Goal: Task Accomplishment & Management: Manage account settings

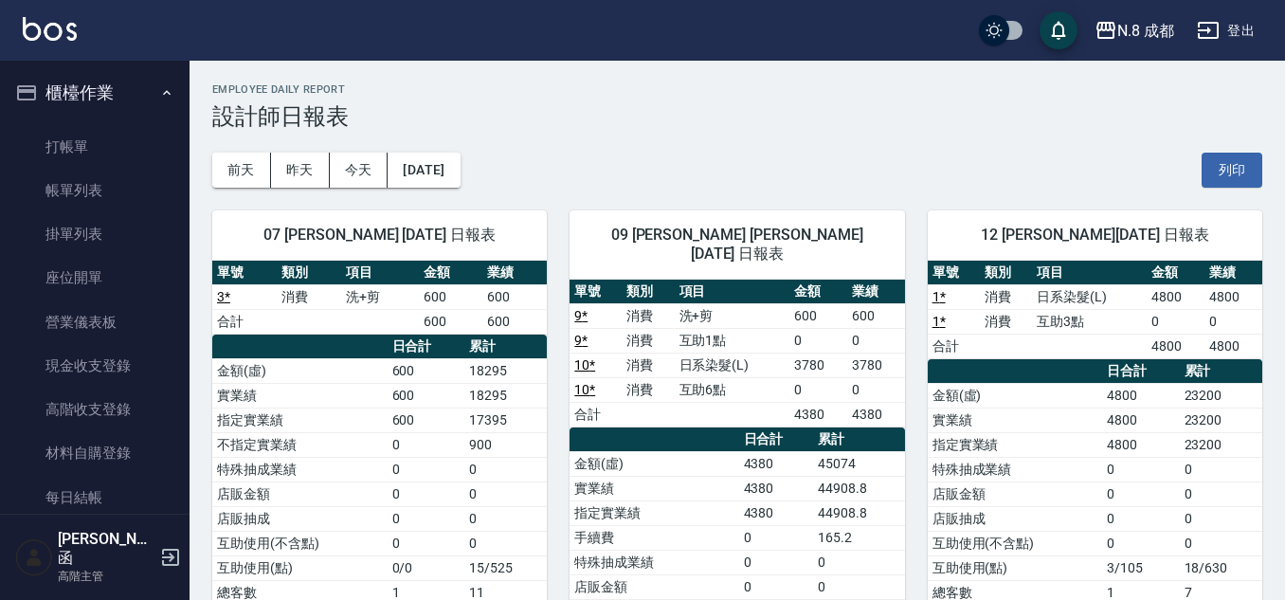
scroll to position [1137, 0]
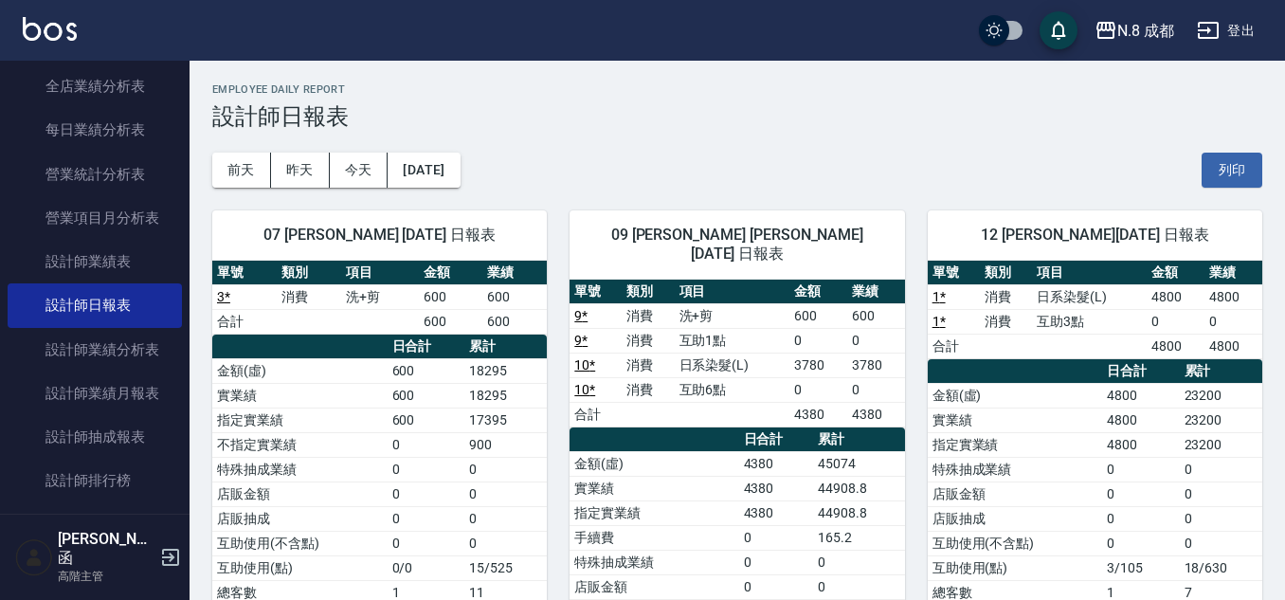
click at [803, 142] on div "[DATE] [DATE] [DATE] [DATE] 列印" at bounding box center [737, 170] width 1050 height 81
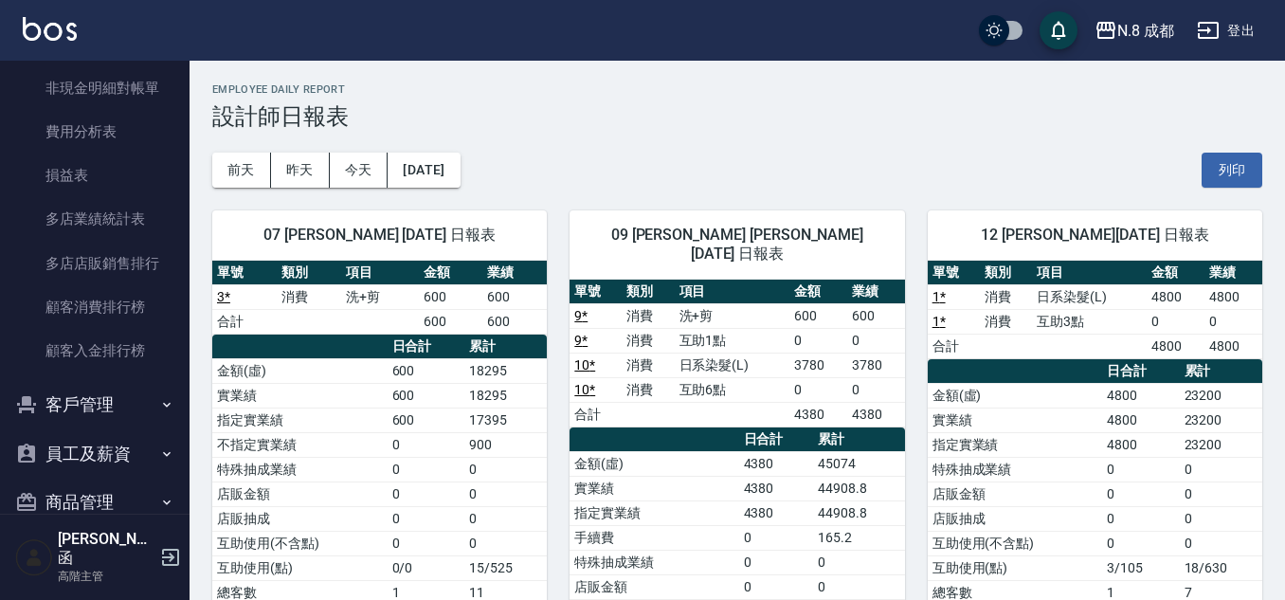
scroll to position [2392, 0]
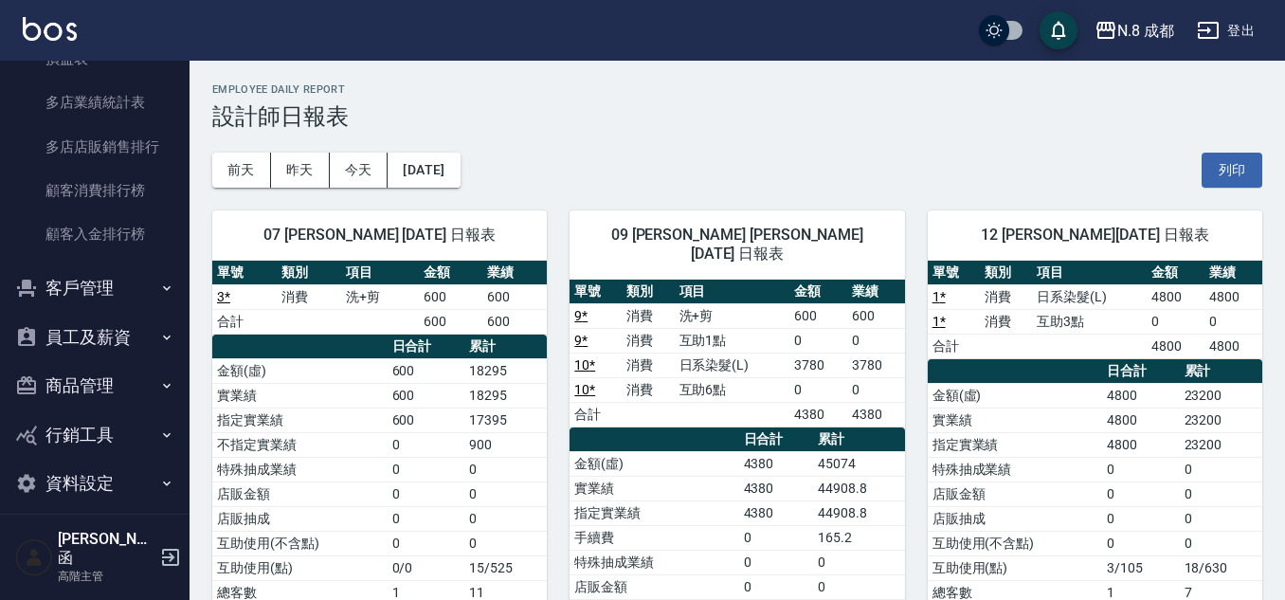
click at [100, 329] on button "員工及薪資" at bounding box center [95, 337] width 174 height 49
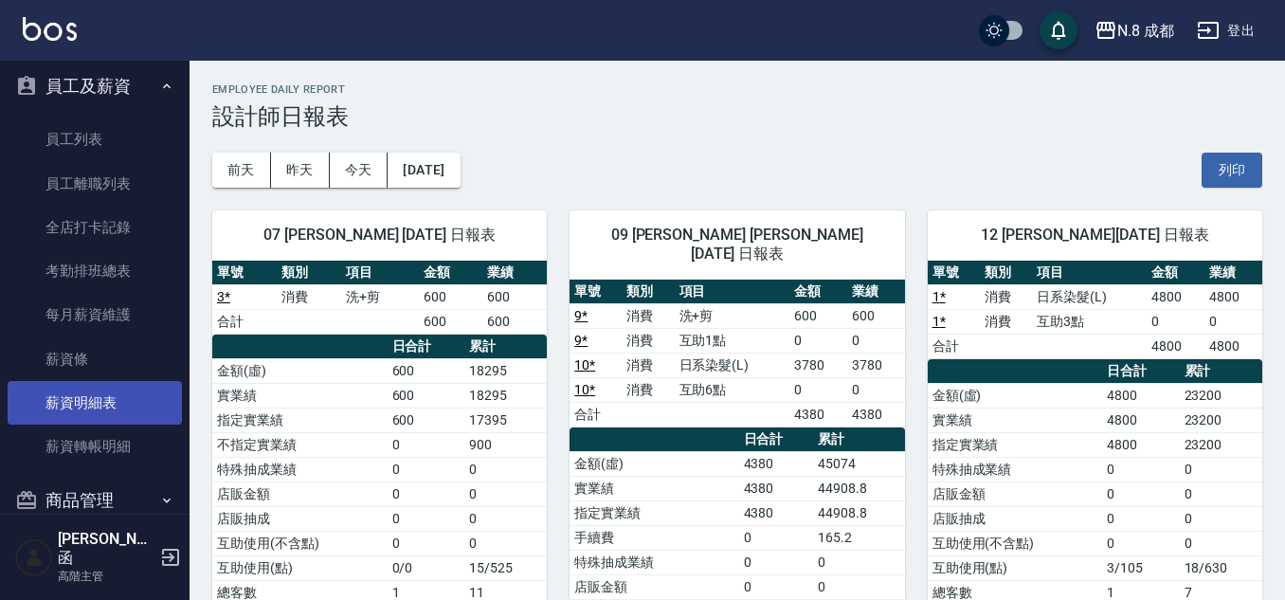
scroll to position [2676, 0]
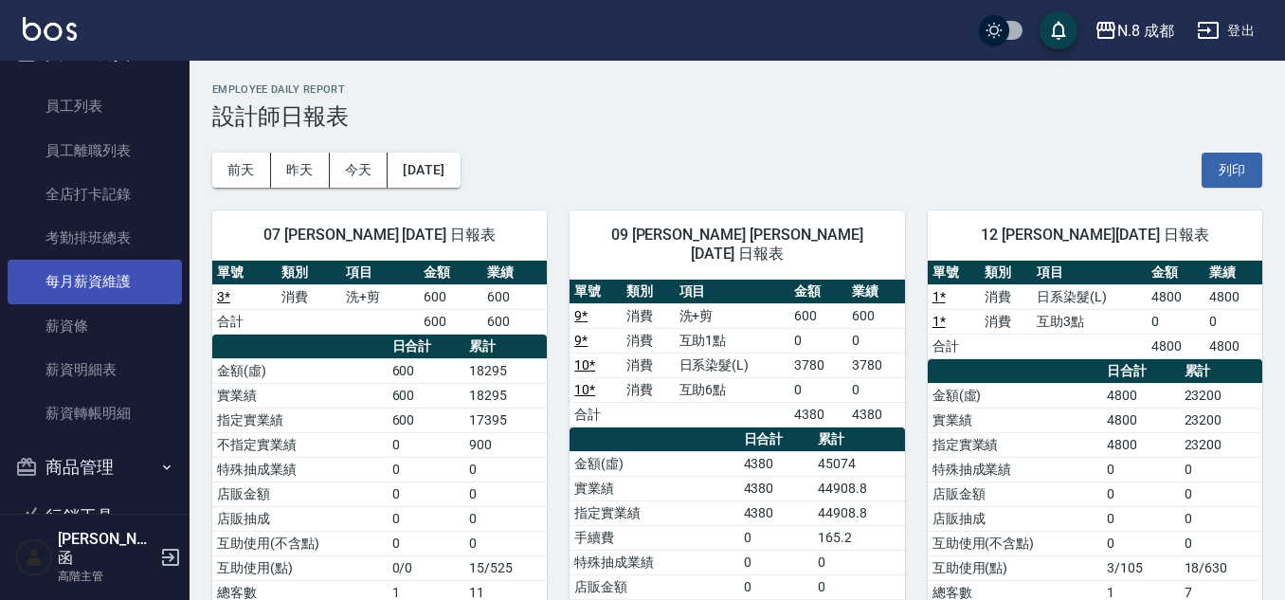
click at [82, 282] on link "每月薪資維護" at bounding box center [95, 282] width 174 height 44
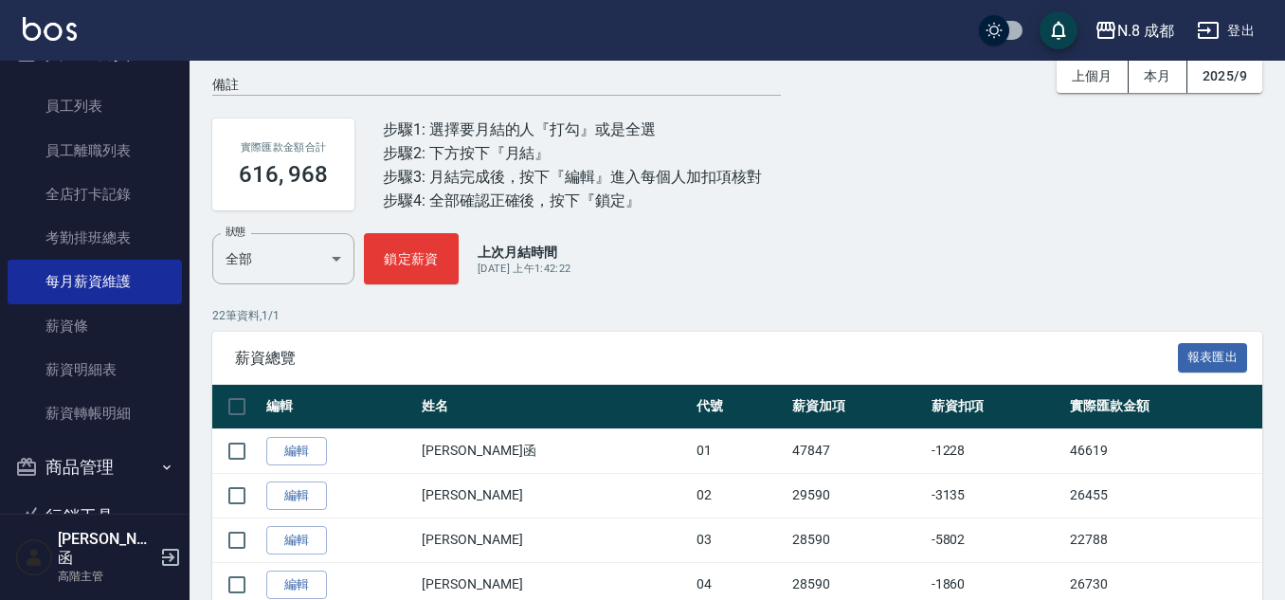
scroll to position [190, 0]
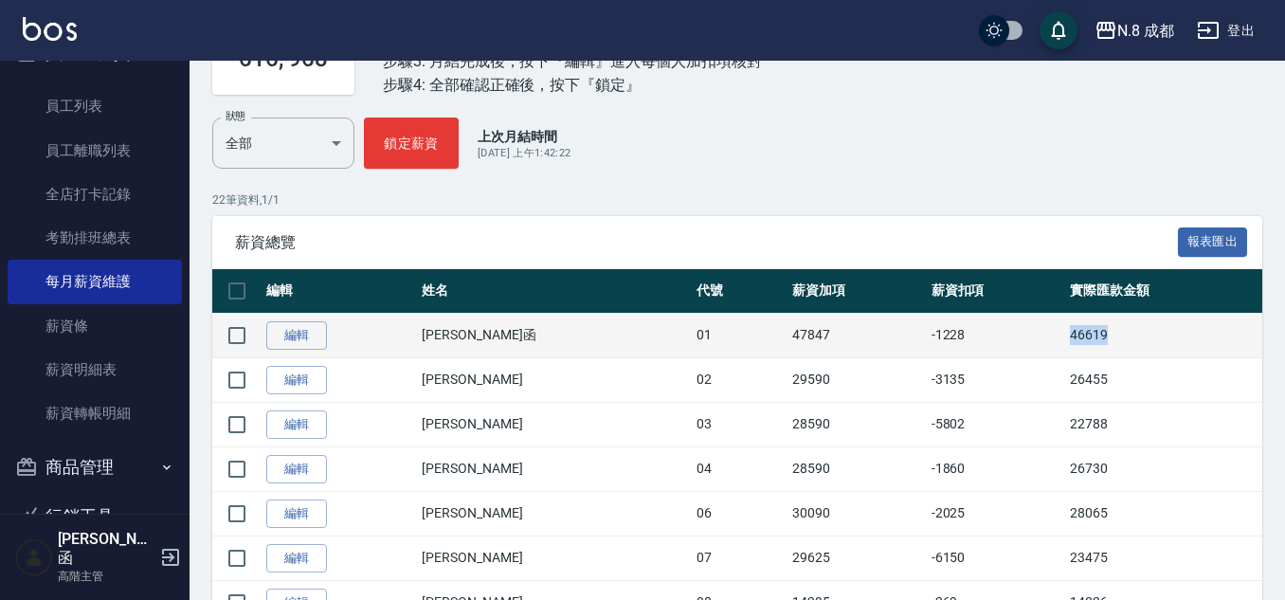
drag, startPoint x: 1034, startPoint y: 334, endPoint x: 1070, endPoint y: 328, distance: 36.5
click at [1134, 343] on td "46619" at bounding box center [1163, 335] width 197 height 45
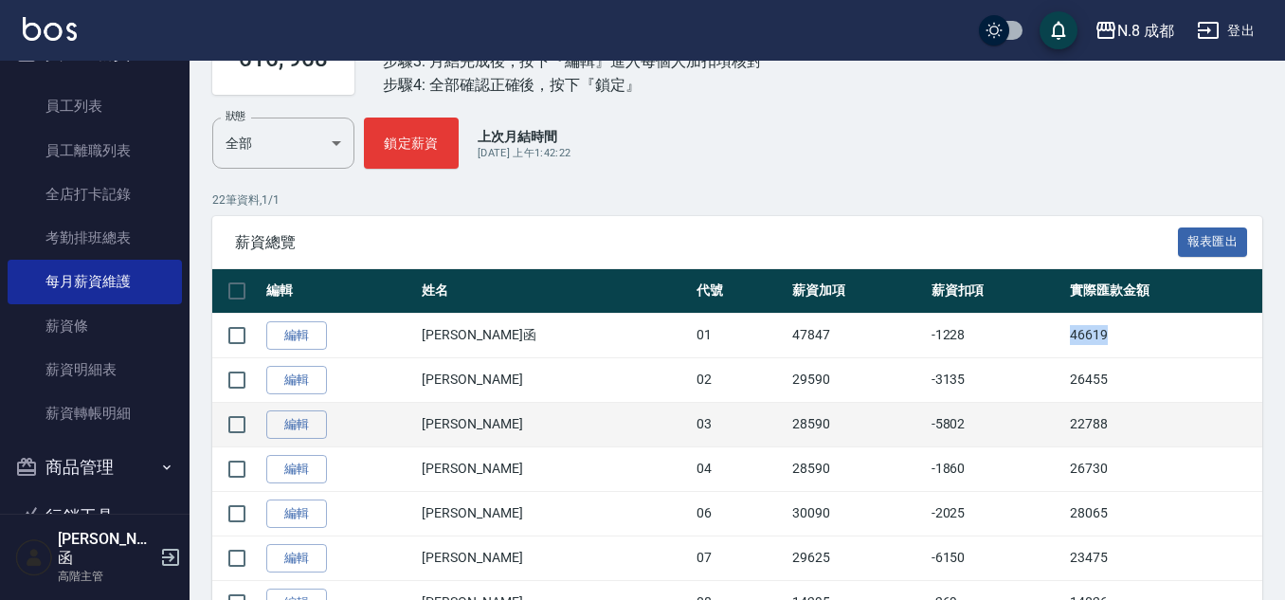
copy td "46619"
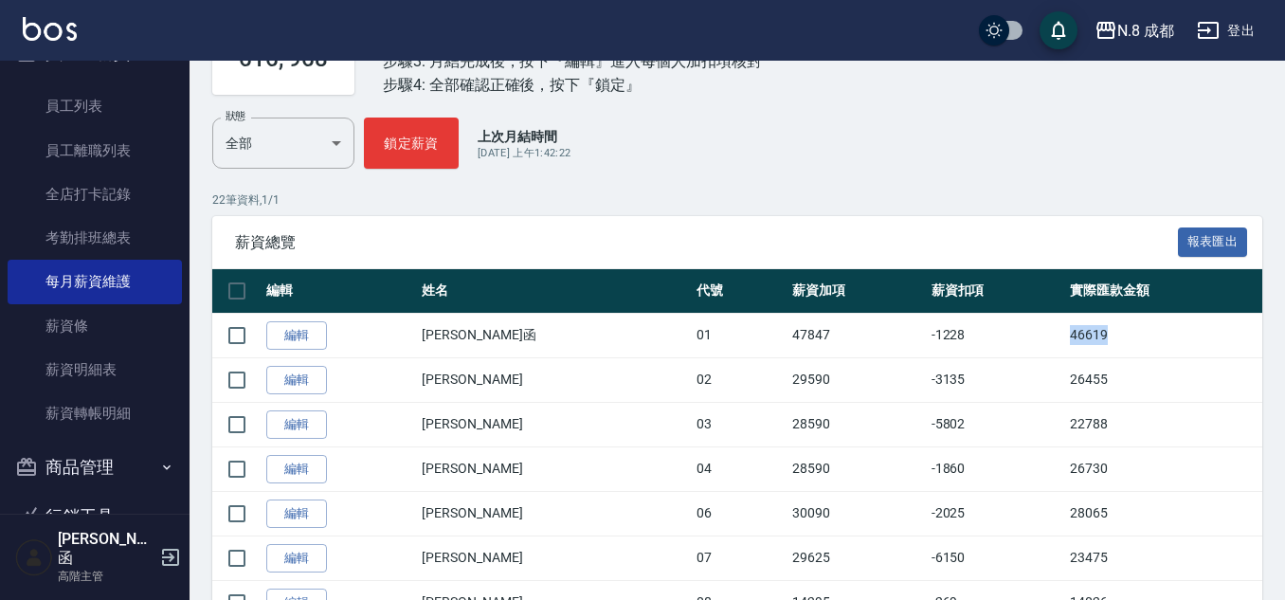
copy td "46619"
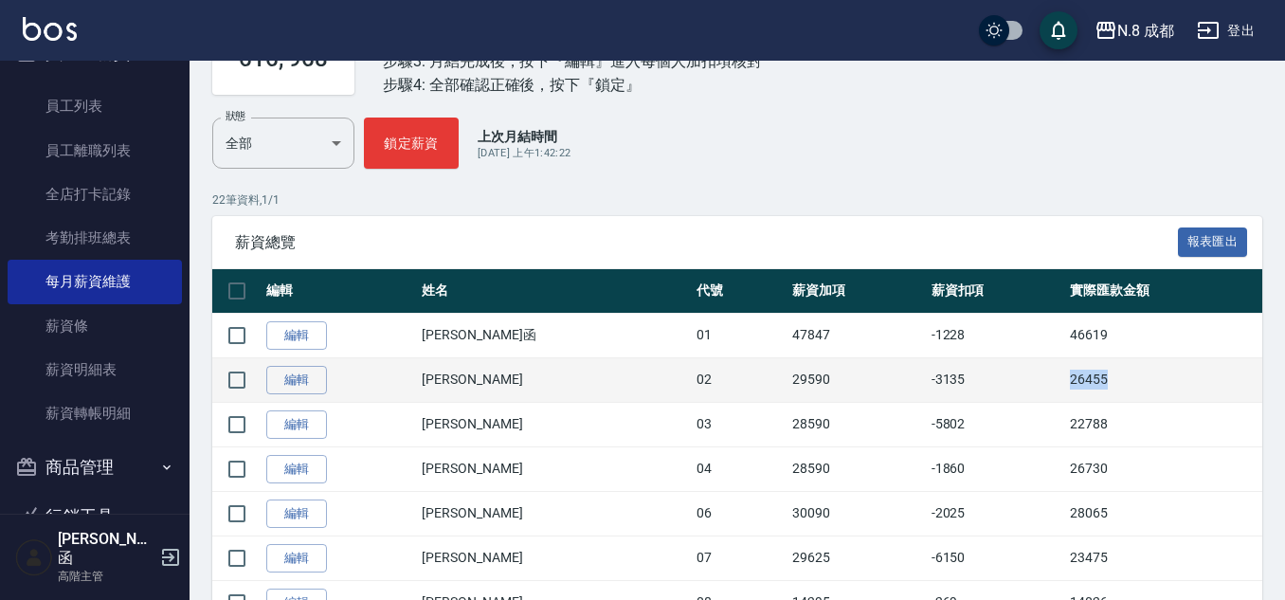
drag, startPoint x: 1029, startPoint y: 372, endPoint x: 1105, endPoint y: 377, distance: 76.0
click at [1105, 377] on tr "編輯 [PERSON_NAME] 02 29590 -3135 26455" at bounding box center [737, 379] width 1050 height 45
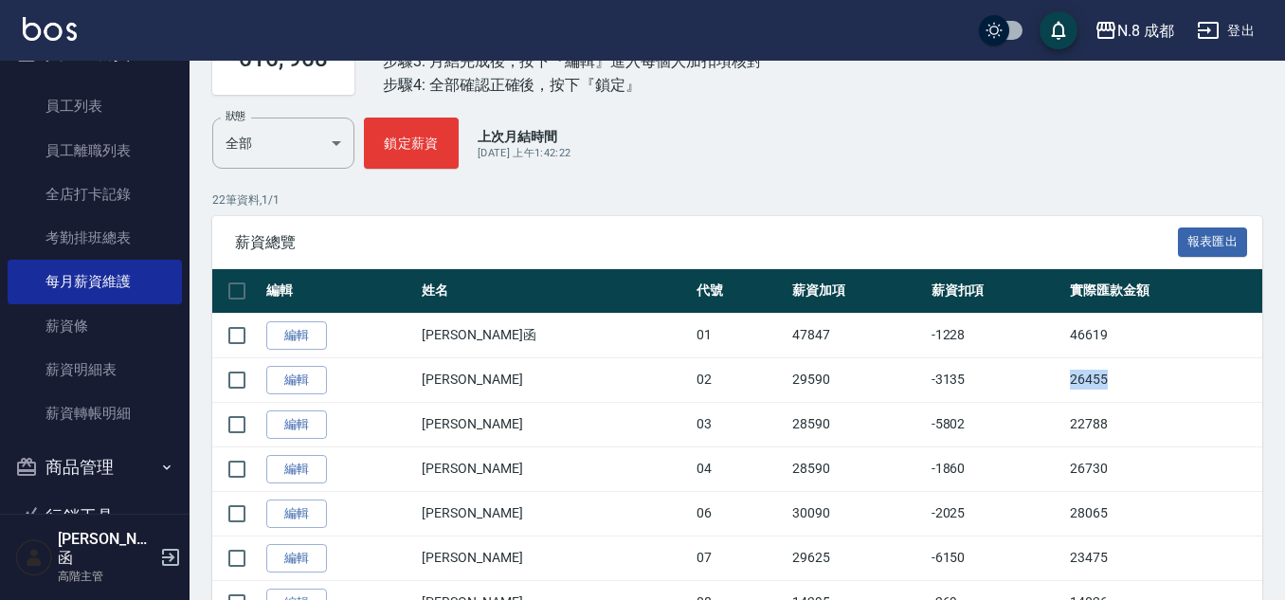
copy tr "26455"
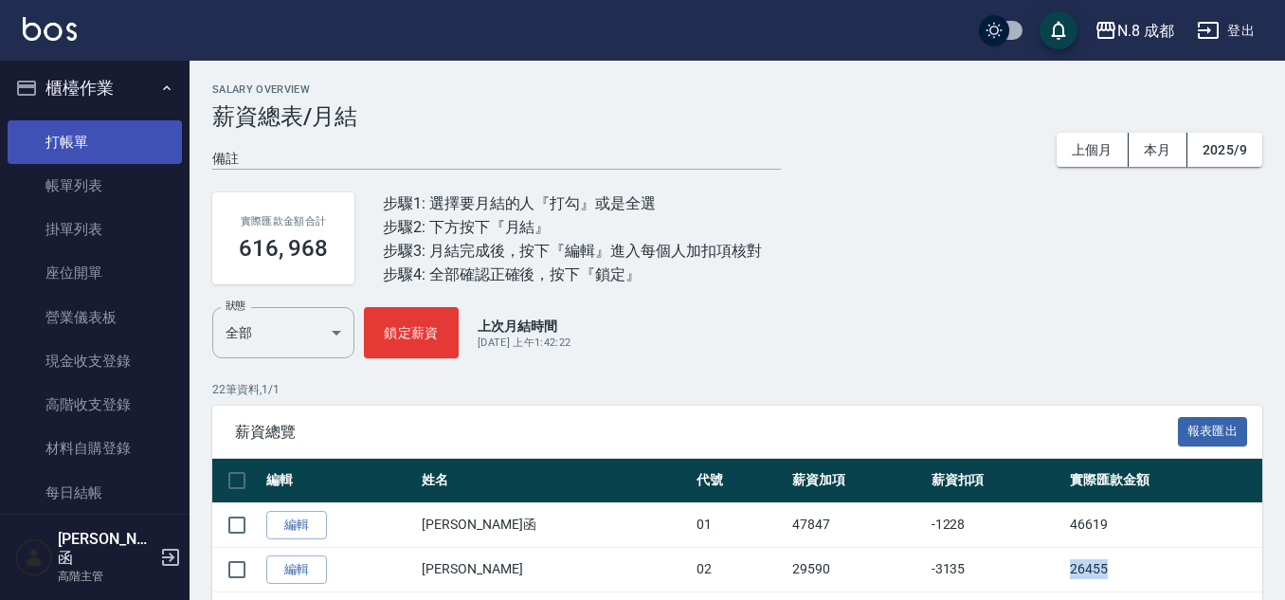
scroll to position [0, 0]
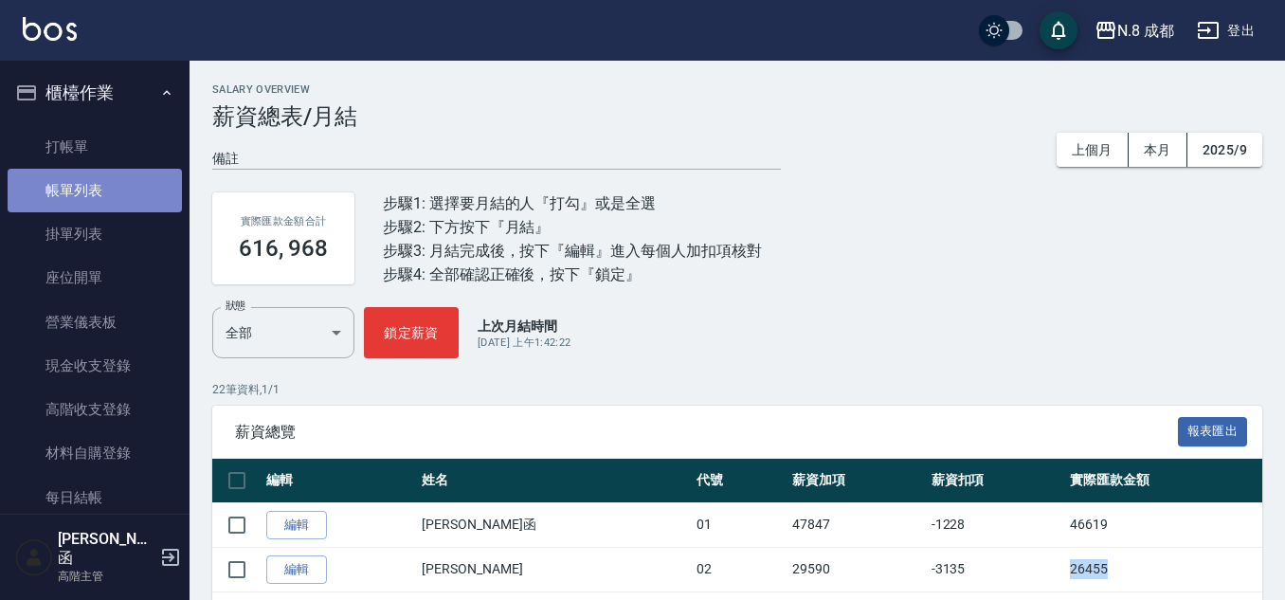
click at [115, 192] on link "帳單列表" at bounding box center [95, 191] width 174 height 44
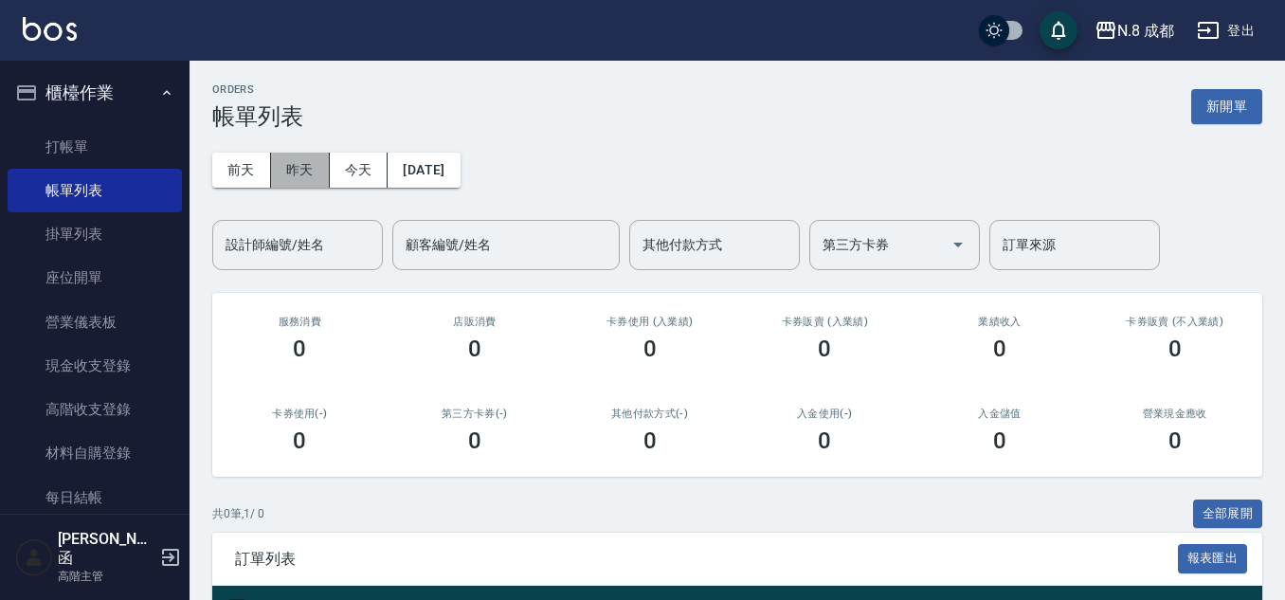
click at [312, 170] on button "昨天" at bounding box center [300, 170] width 59 height 35
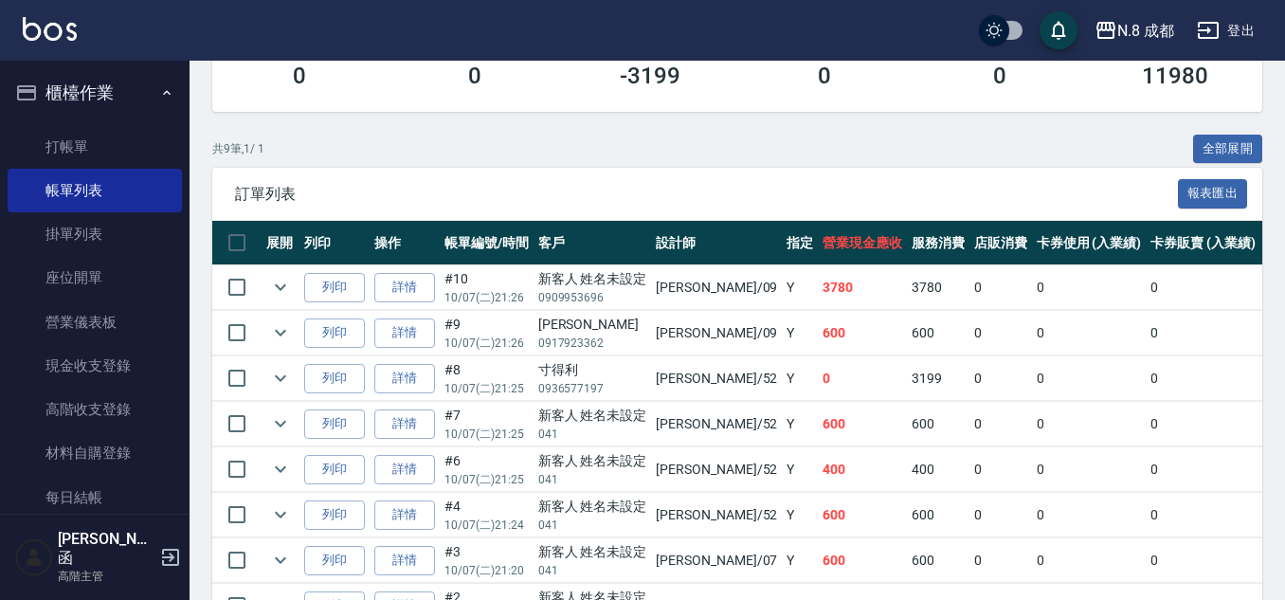
scroll to position [284, 0]
